Goal: Task Accomplishment & Management: Use online tool/utility

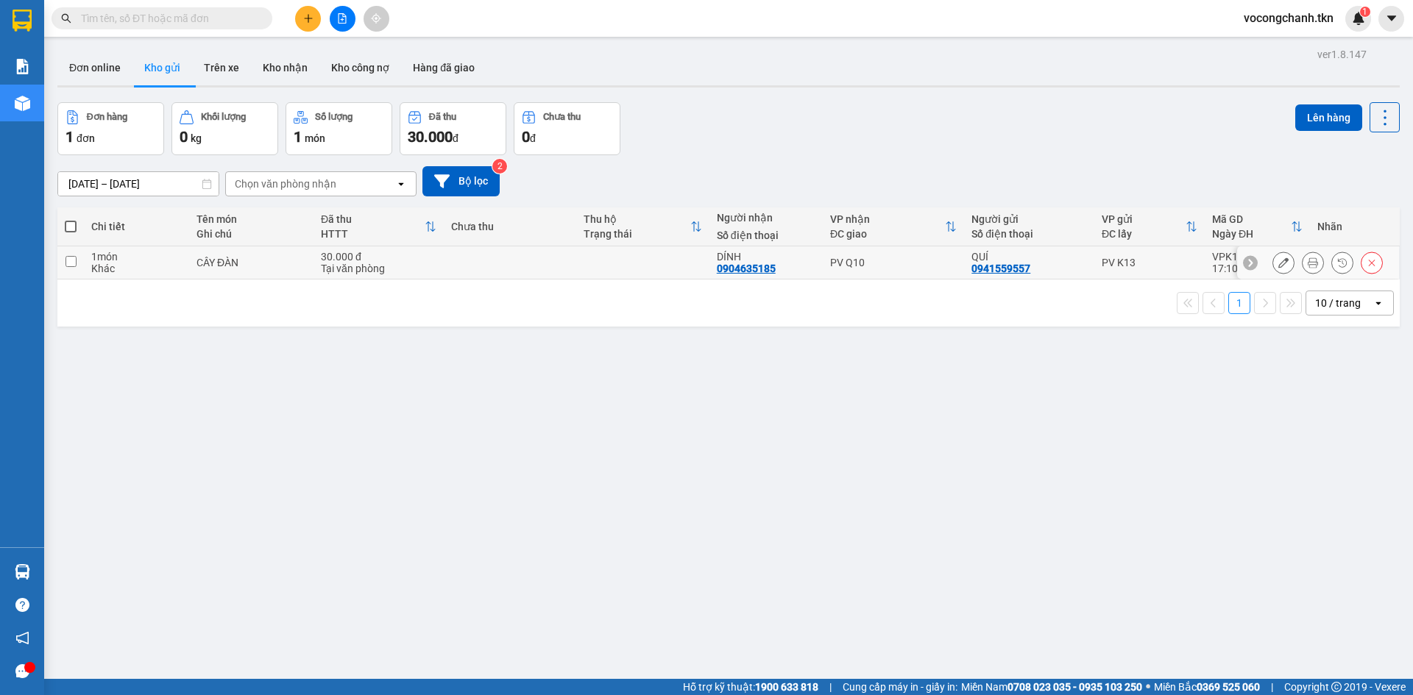
click at [72, 266] on input "checkbox" at bounding box center [70, 261] width 11 height 11
checkbox input "true"
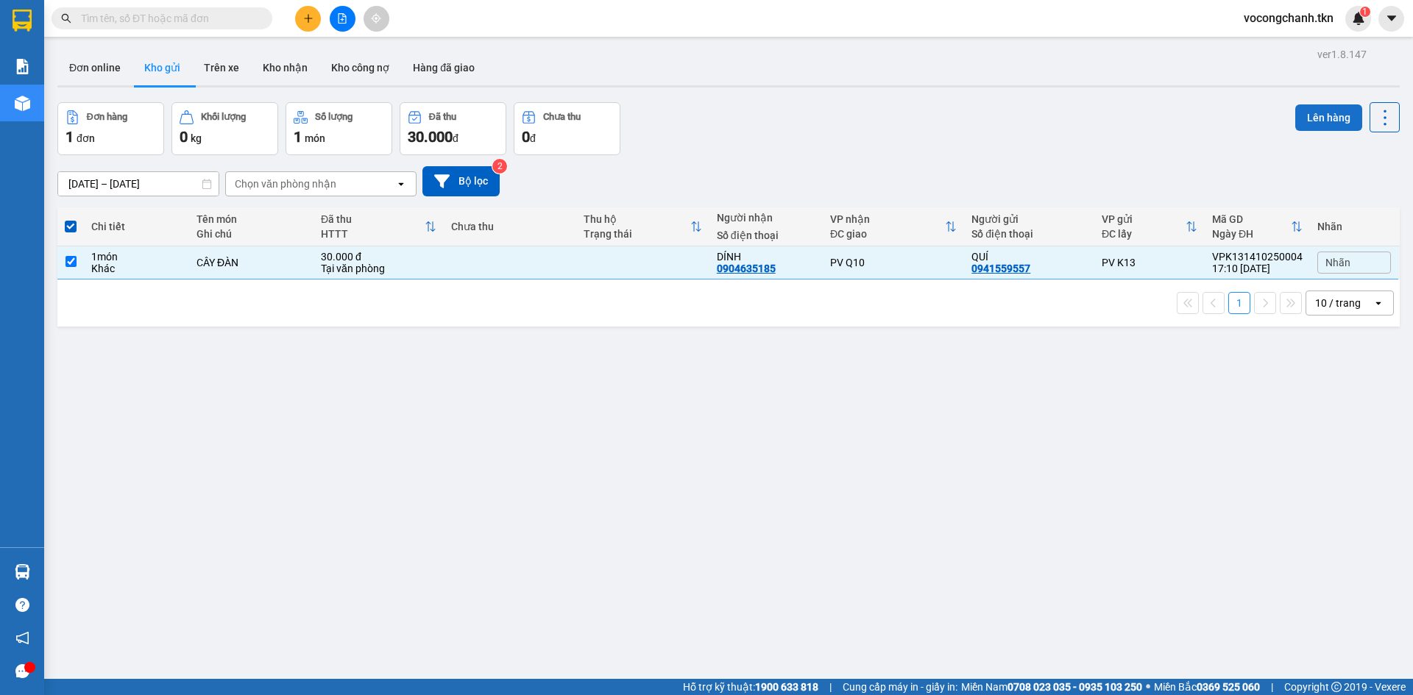
click at [1318, 119] on button "Lên hàng" at bounding box center [1328, 117] width 67 height 26
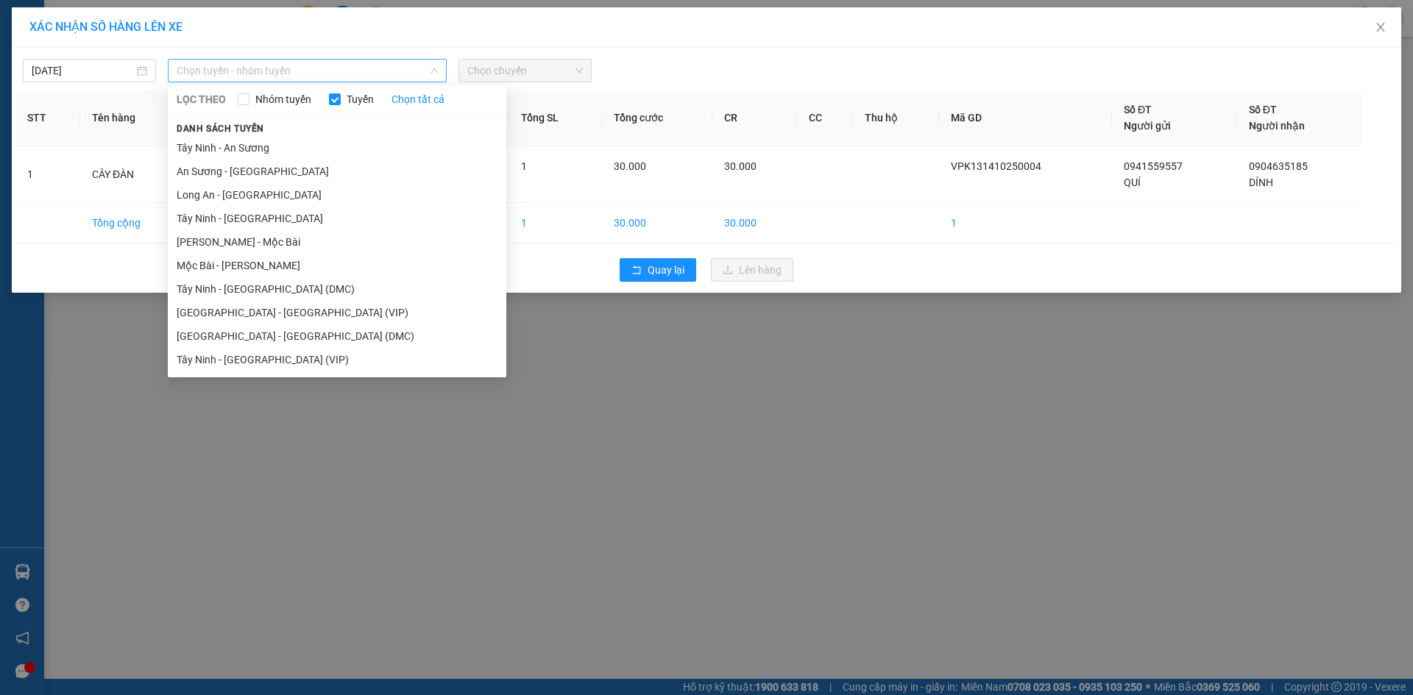
click at [266, 74] on span "Chọn tuyến - nhóm tuyến" at bounding box center [307, 71] width 261 height 22
click at [276, 301] on li "Tây Ninh - [GEOGRAPHIC_DATA] (DMC)" at bounding box center [337, 289] width 338 height 24
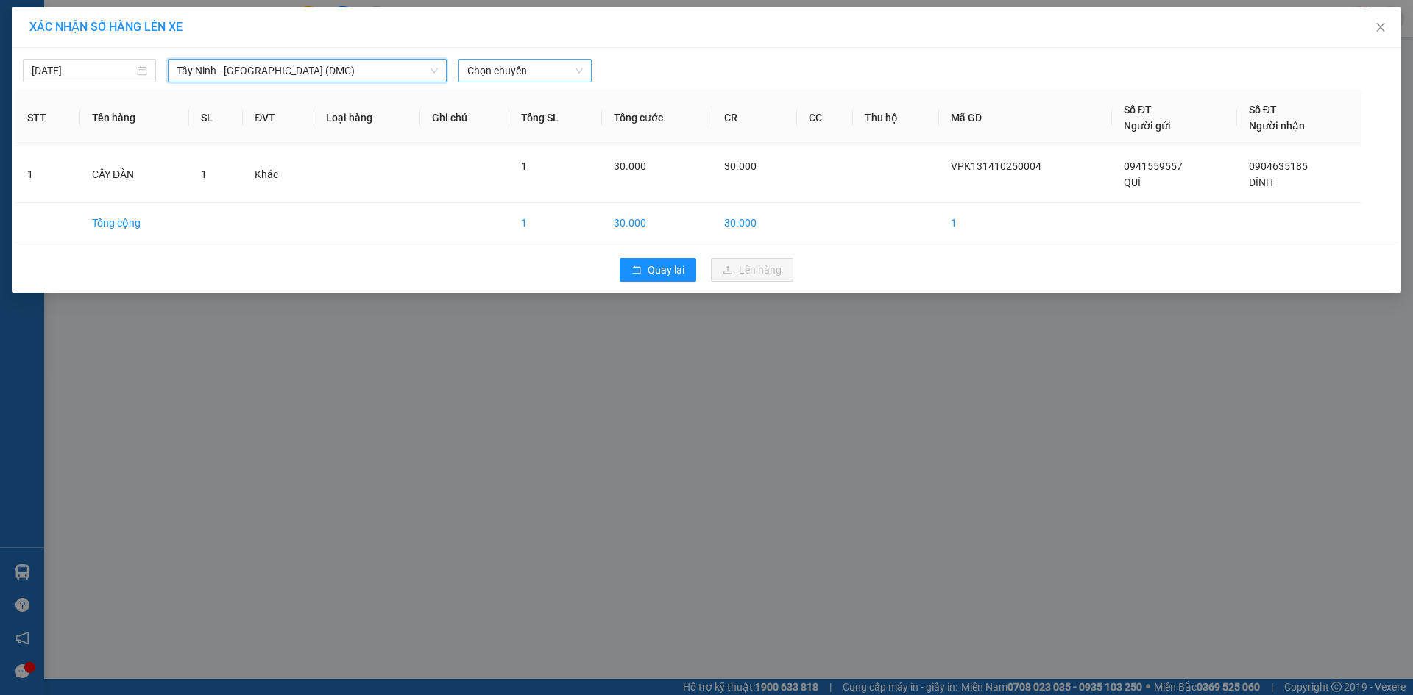
click at [511, 80] on span "Chọn chuyến" at bounding box center [525, 71] width 116 height 22
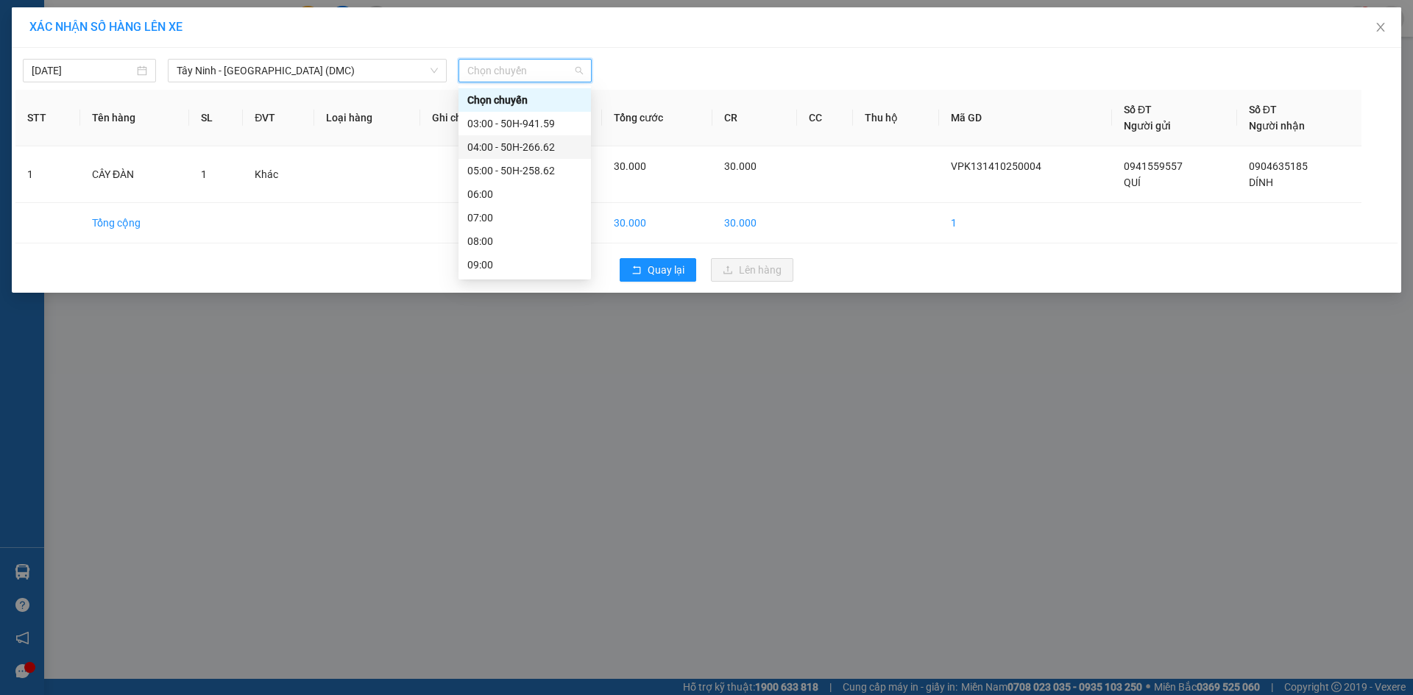
click at [525, 143] on div "04:00 - 50H-266.62" at bounding box center [524, 147] width 115 height 16
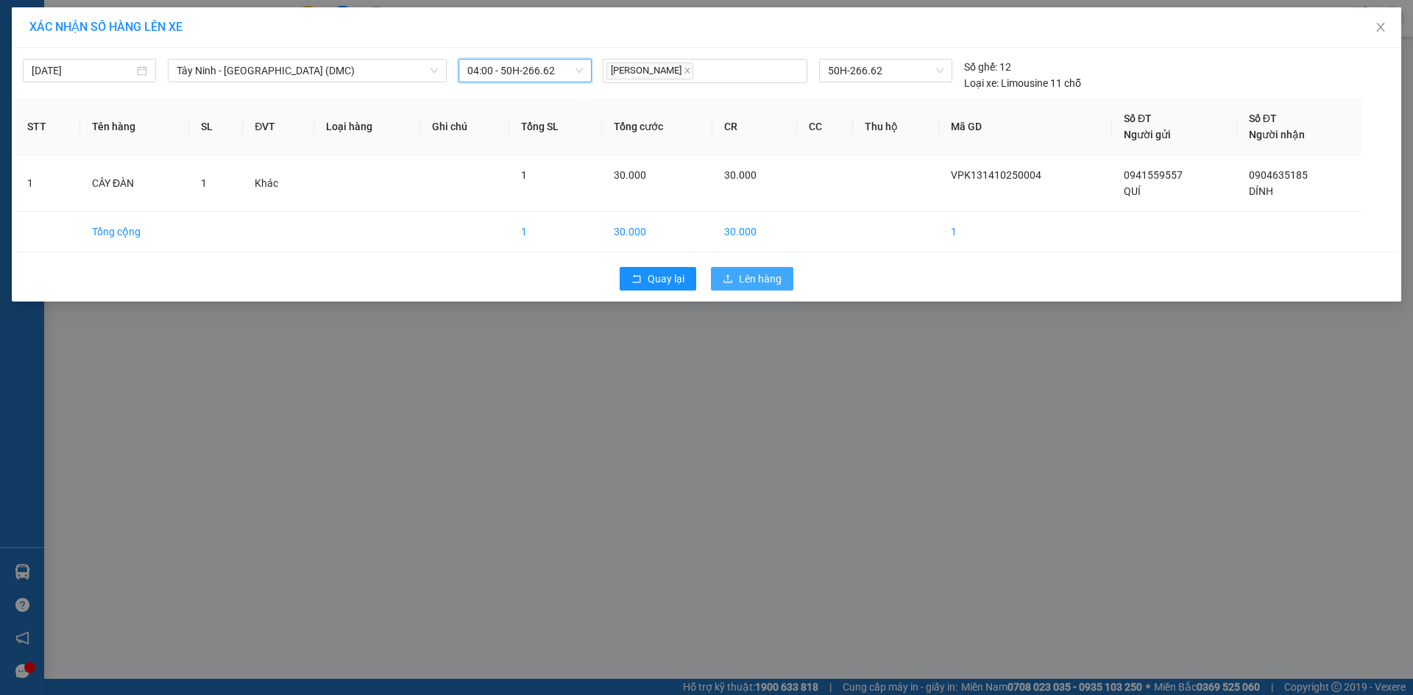
click at [750, 285] on span "Lên hàng" at bounding box center [760, 279] width 43 height 16
